Goal: Task Accomplishment & Management: Use online tool/utility

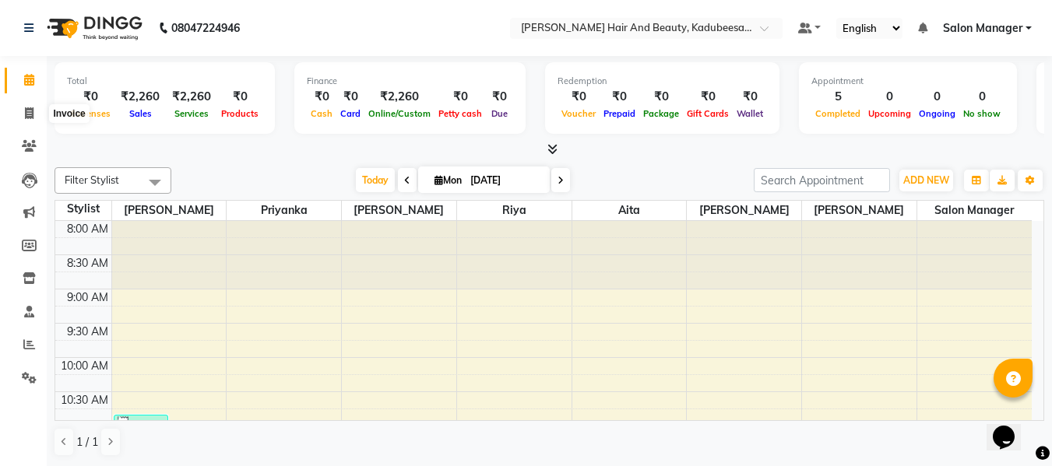
click at [28, 116] on icon at bounding box center [29, 113] width 9 height 12
select select "service"
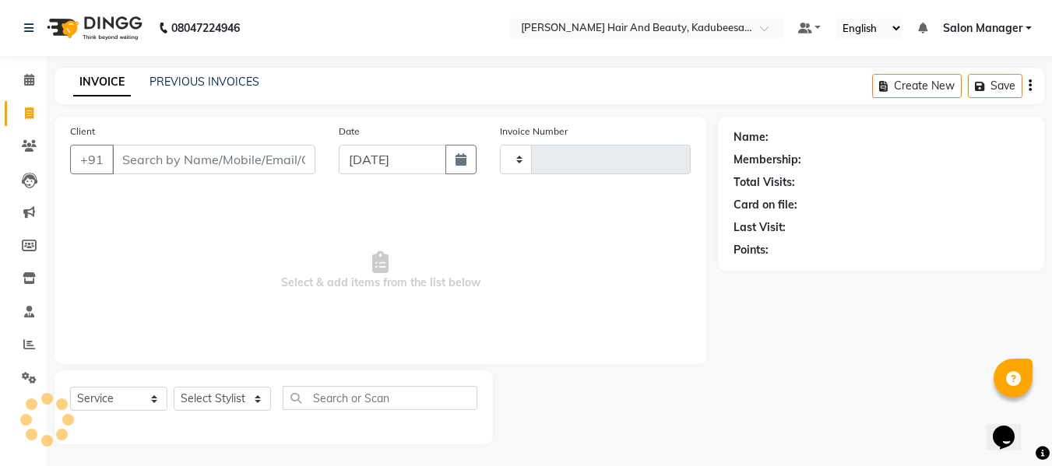
type input "1691"
select select "7013"
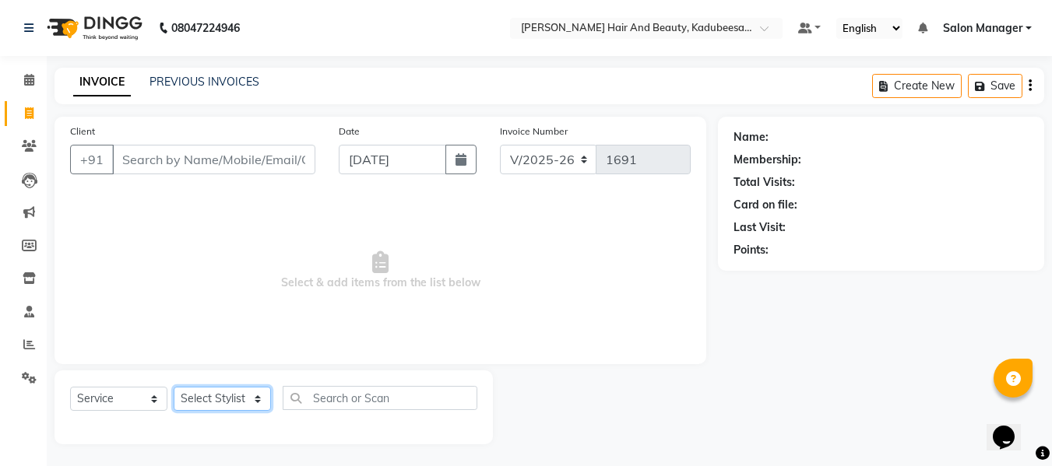
click at [256, 397] on select "Select Stylist aita [PERSON_NAME] priyanka [PERSON_NAME] Salon Manager [PERSON_…" at bounding box center [222, 399] width 97 height 24
select select "82000"
click at [174, 387] on select "Select Stylist aita [PERSON_NAME] priyanka [PERSON_NAME] Salon Manager [PERSON_…" at bounding box center [222, 399] width 97 height 24
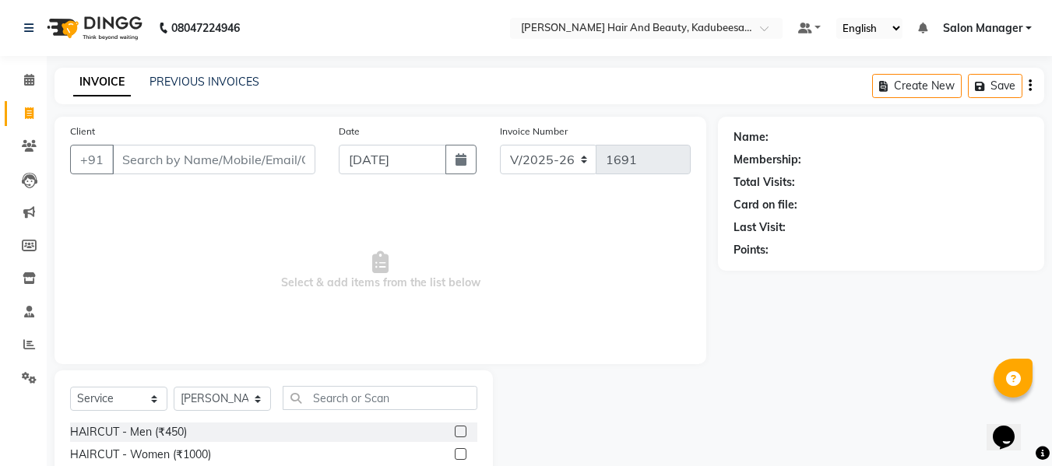
click at [318, 401] on input "text" at bounding box center [380, 398] width 195 height 24
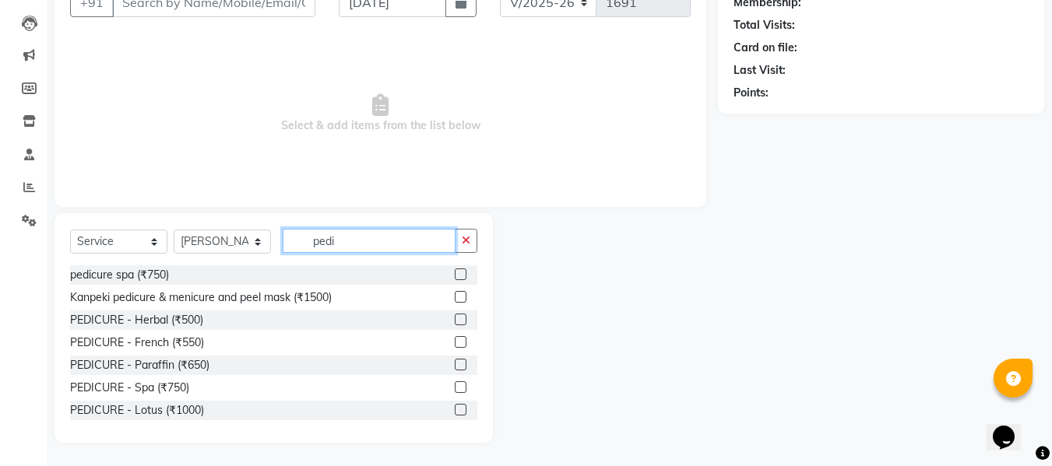
type input "pedi"
